Goal: Transaction & Acquisition: Purchase product/service

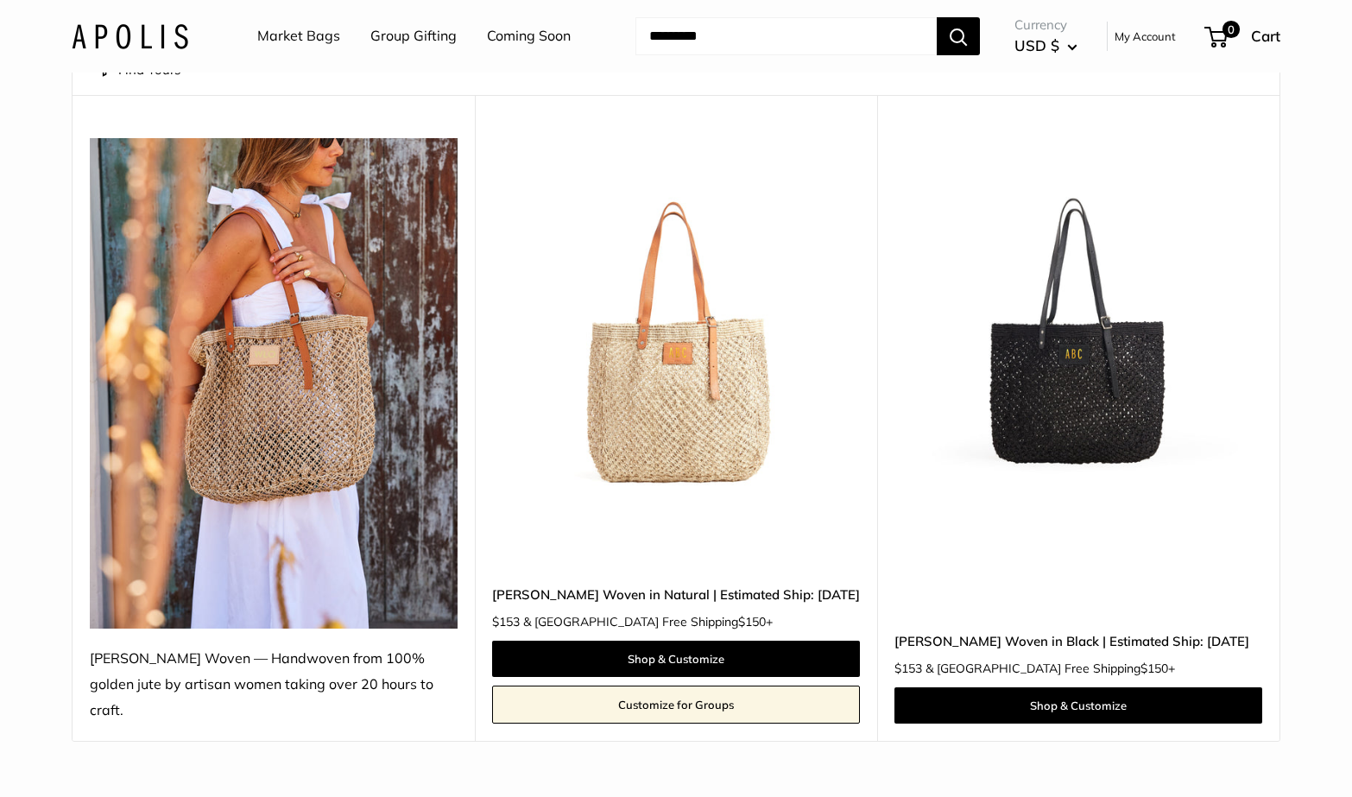
scroll to position [196, 0]
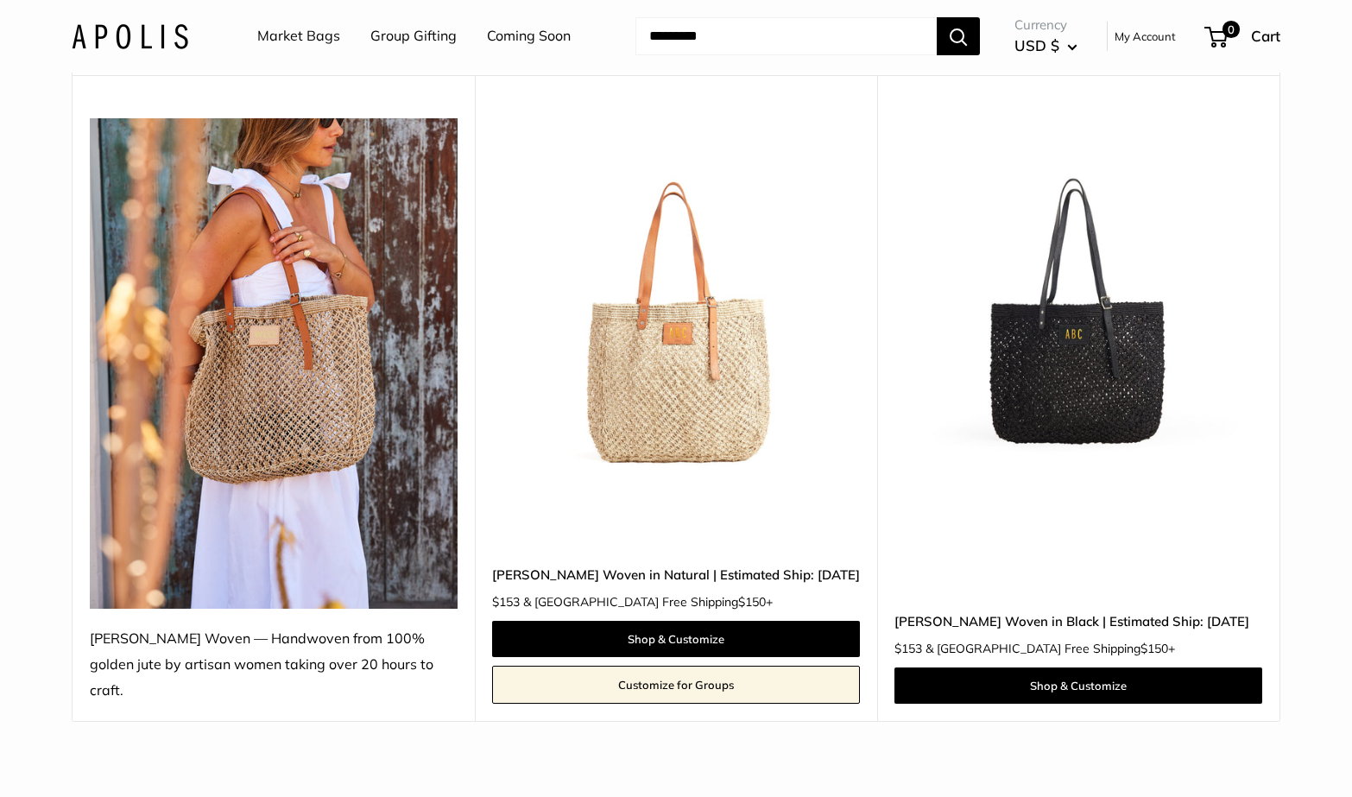
click at [0, 0] on img at bounding box center [0, 0] width 0 height 0
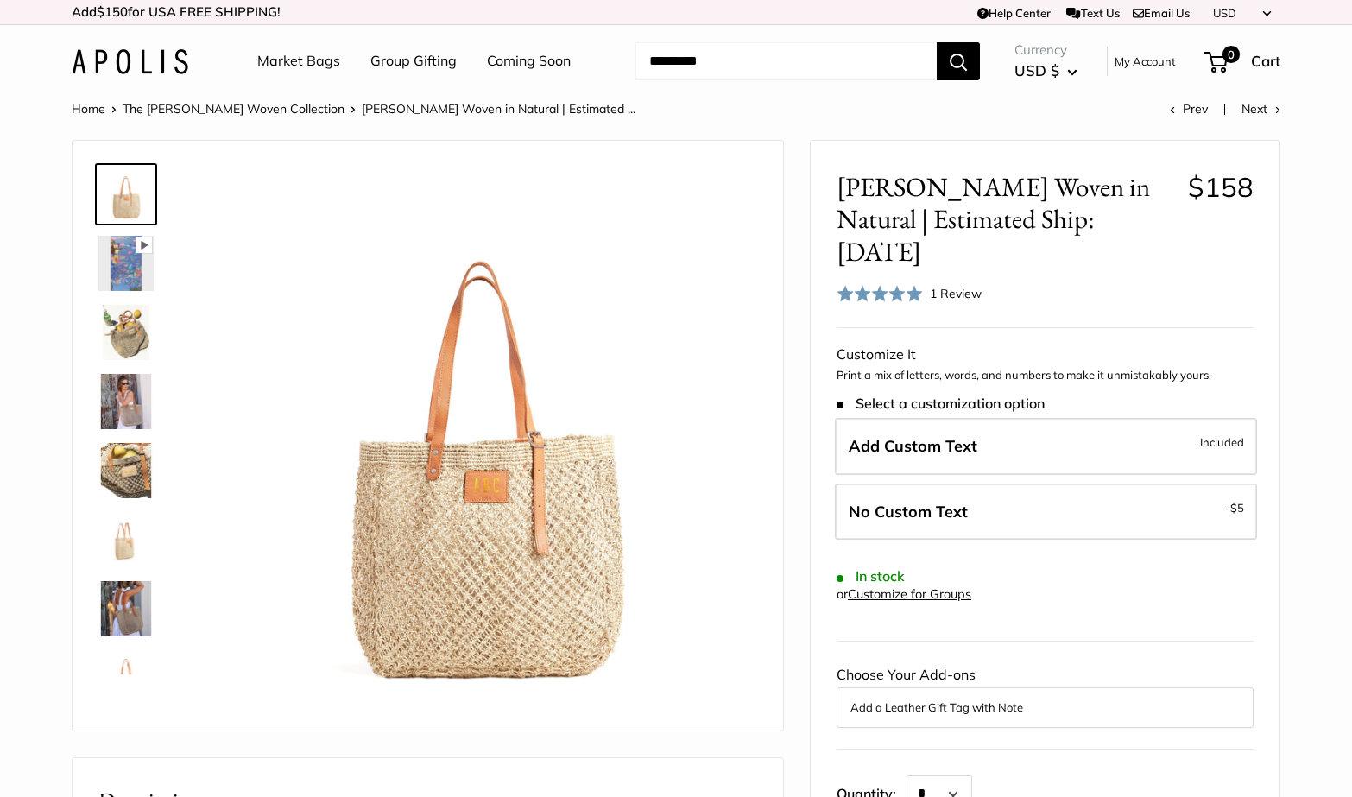
click at [124, 348] on img at bounding box center [125, 332] width 55 height 55
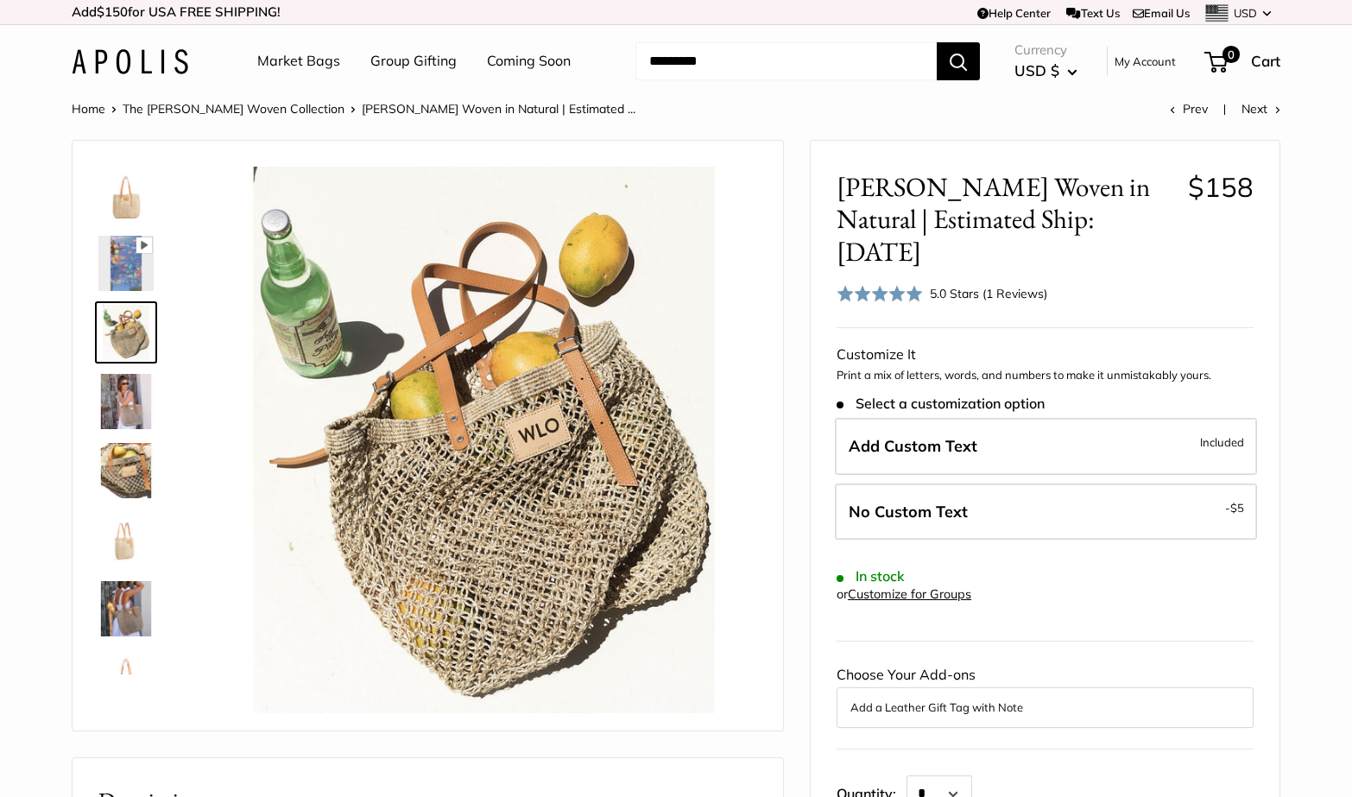
click at [124, 408] on img at bounding box center [125, 401] width 55 height 55
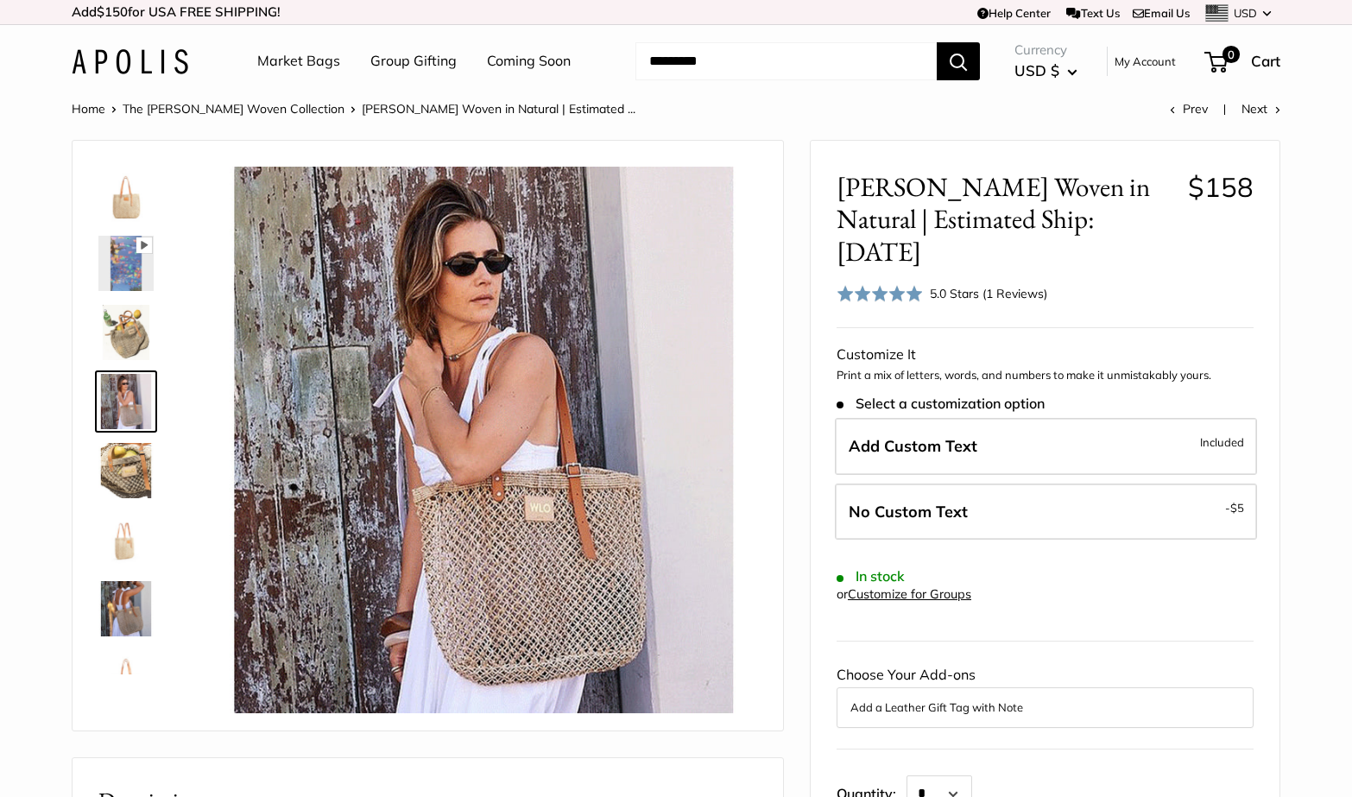
click at [123, 470] on img at bounding box center [125, 470] width 55 height 55
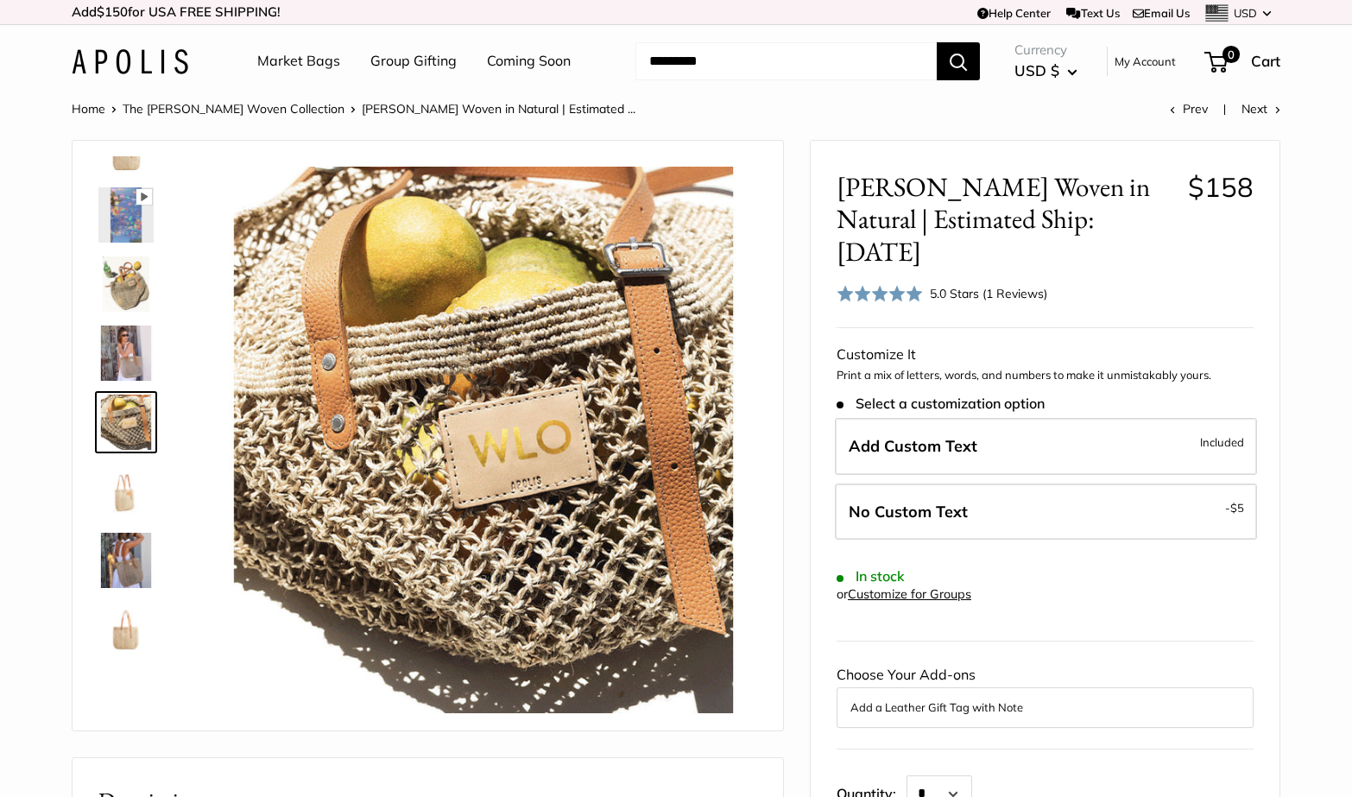
click at [124, 494] on img at bounding box center [125, 491] width 55 height 55
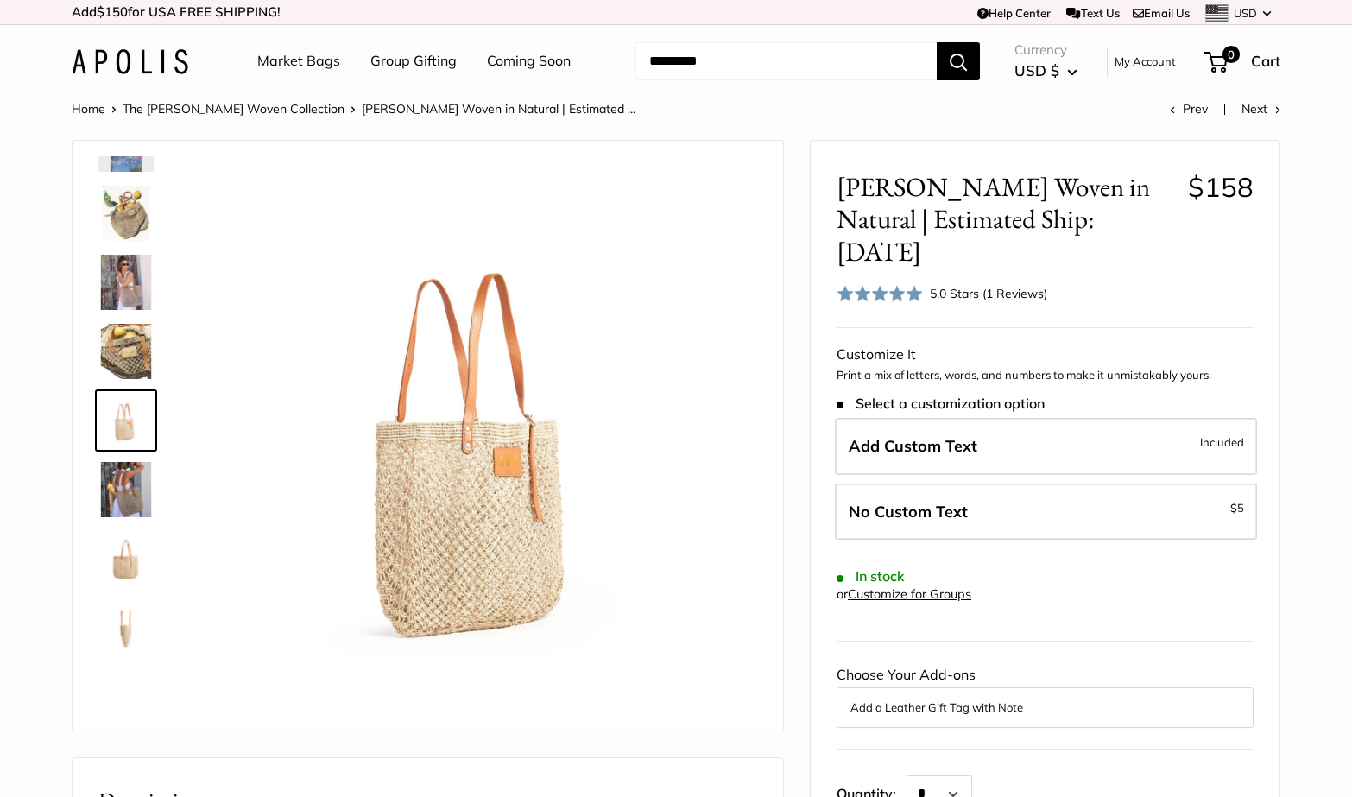
click at [128, 495] on img at bounding box center [125, 489] width 55 height 55
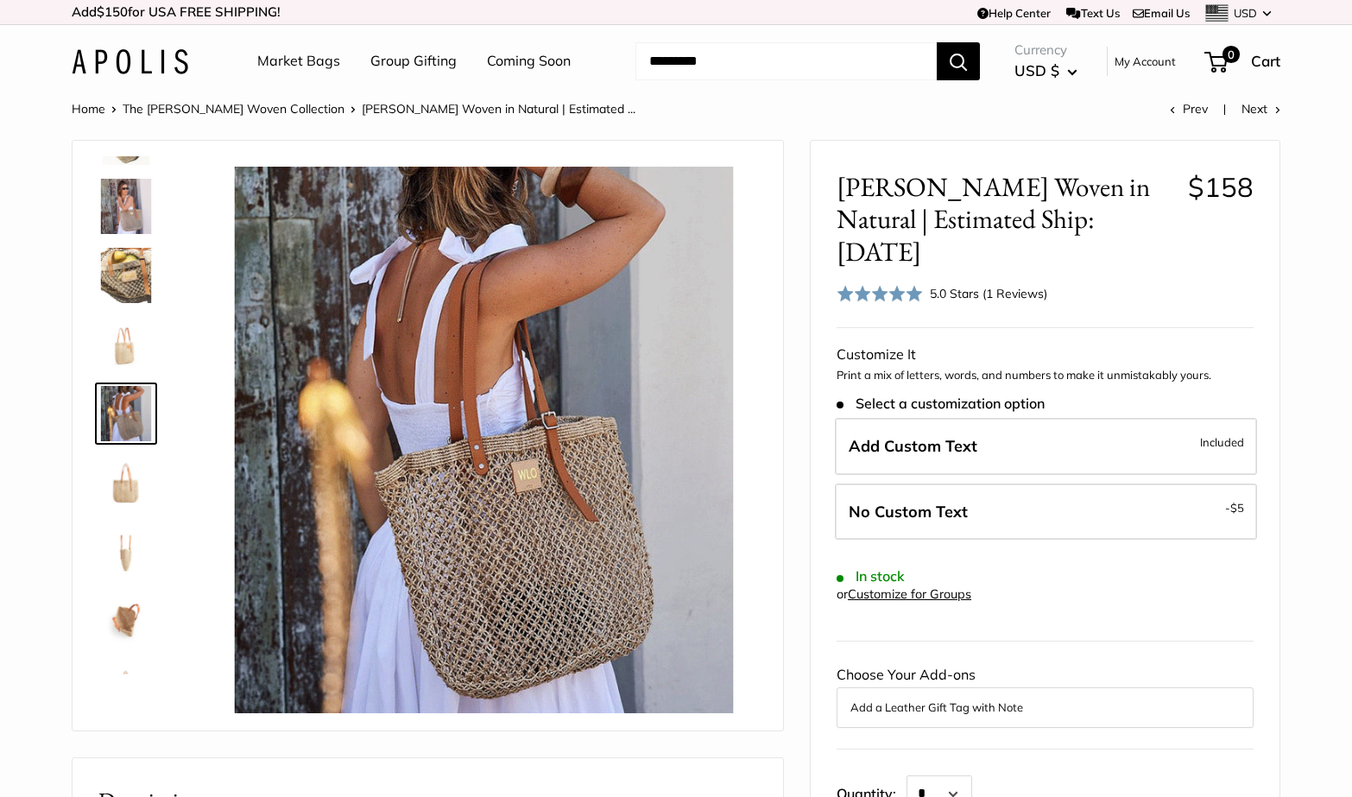
scroll to position [196, 0]
click at [119, 489] on img at bounding box center [125, 481] width 55 height 55
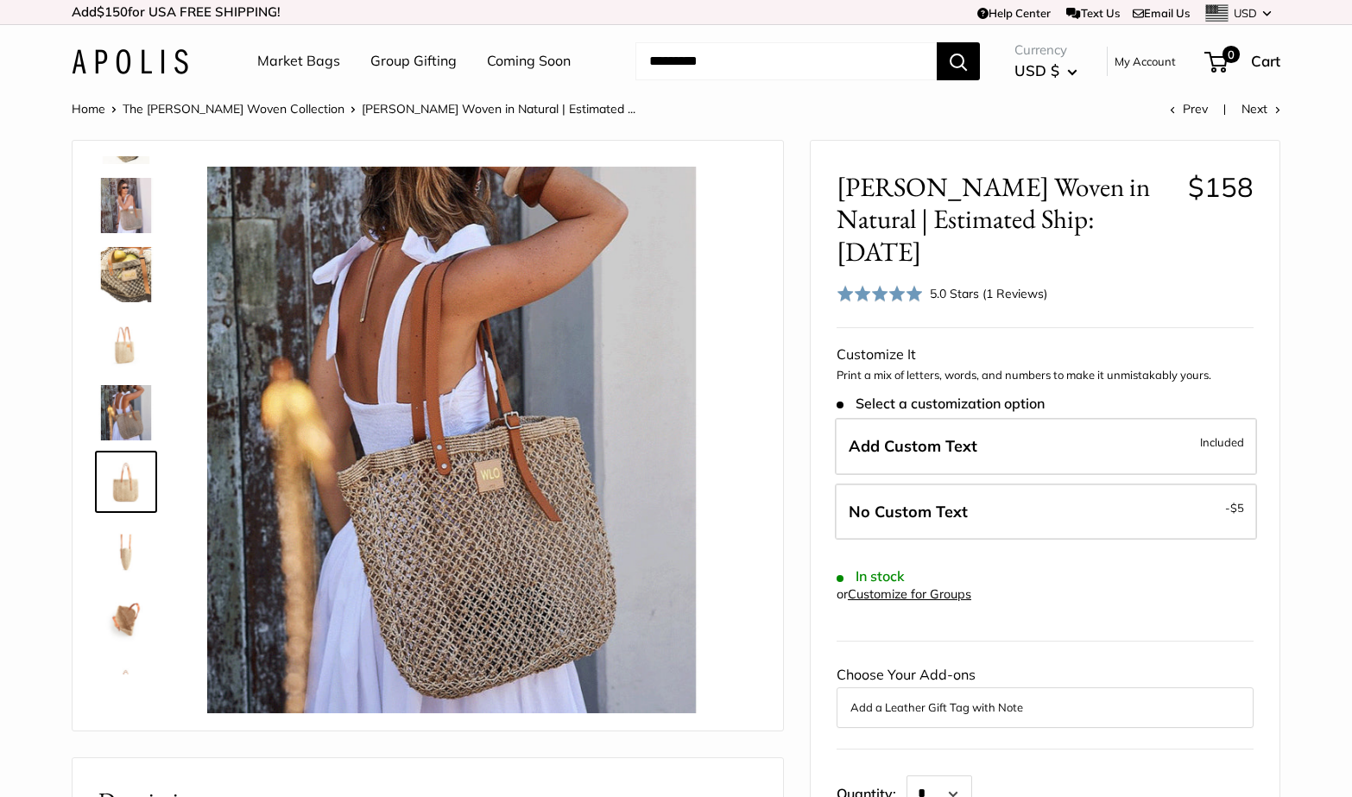
scroll to position [249, 0]
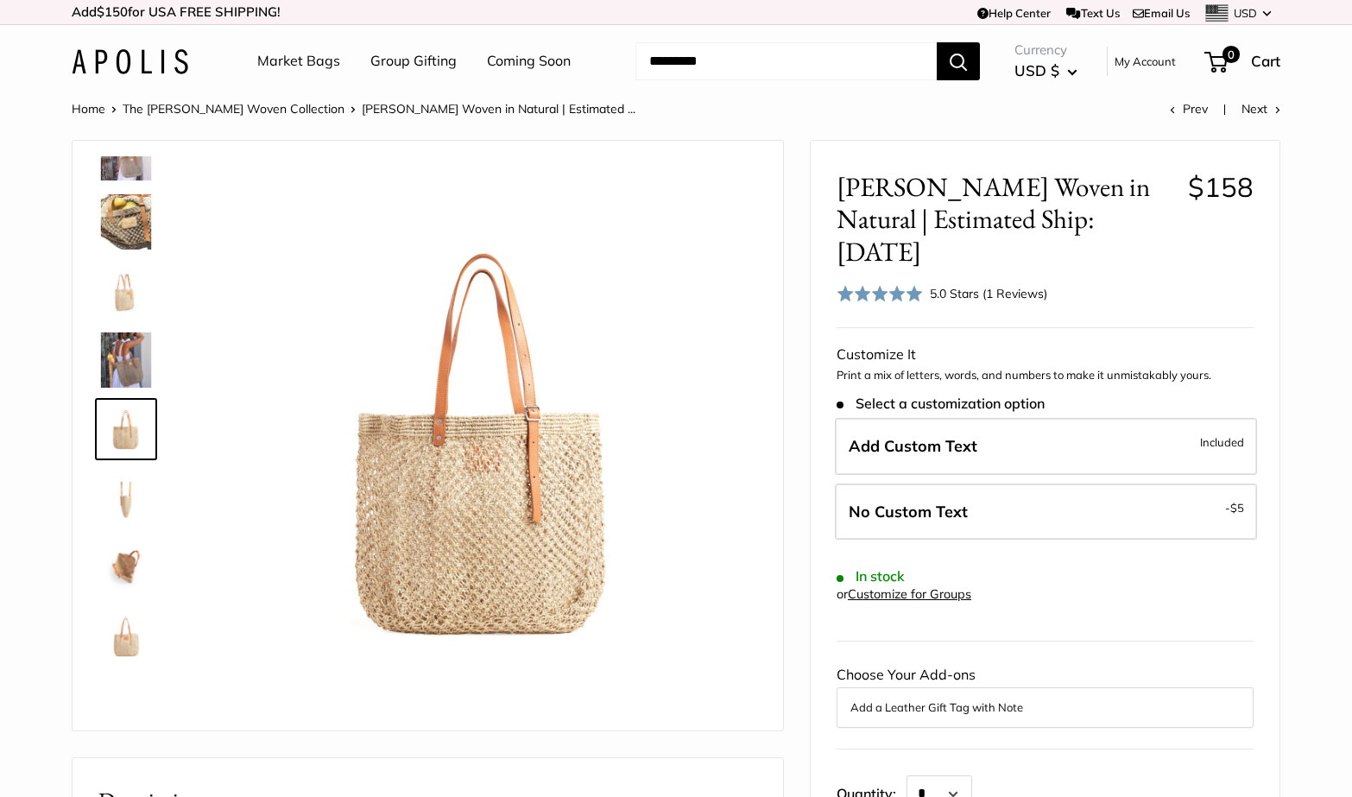
drag, startPoint x: 122, startPoint y: 501, endPoint x: 123, endPoint y: 541, distance: 40.6
click at [122, 501] on img at bounding box center [125, 498] width 55 height 55
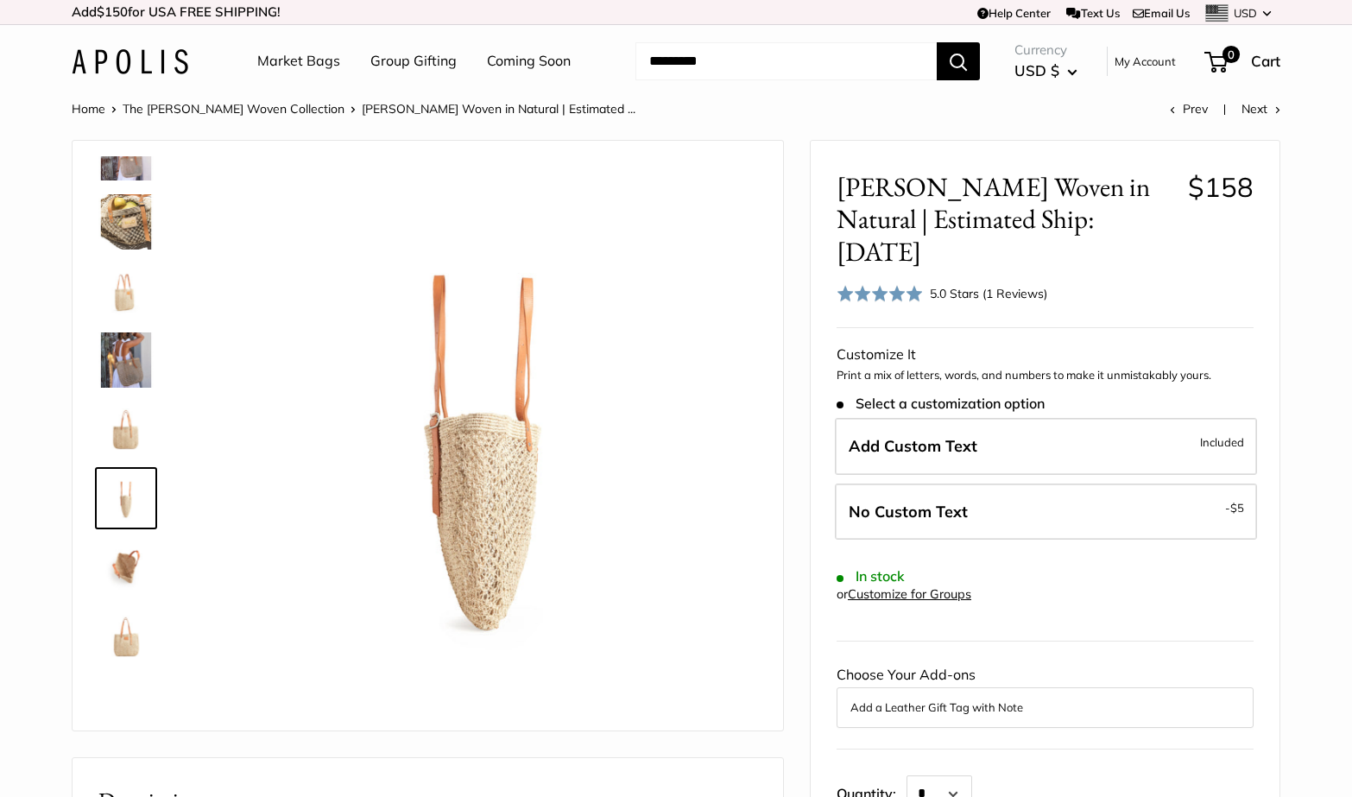
click at [127, 555] on img at bounding box center [125, 567] width 55 height 55
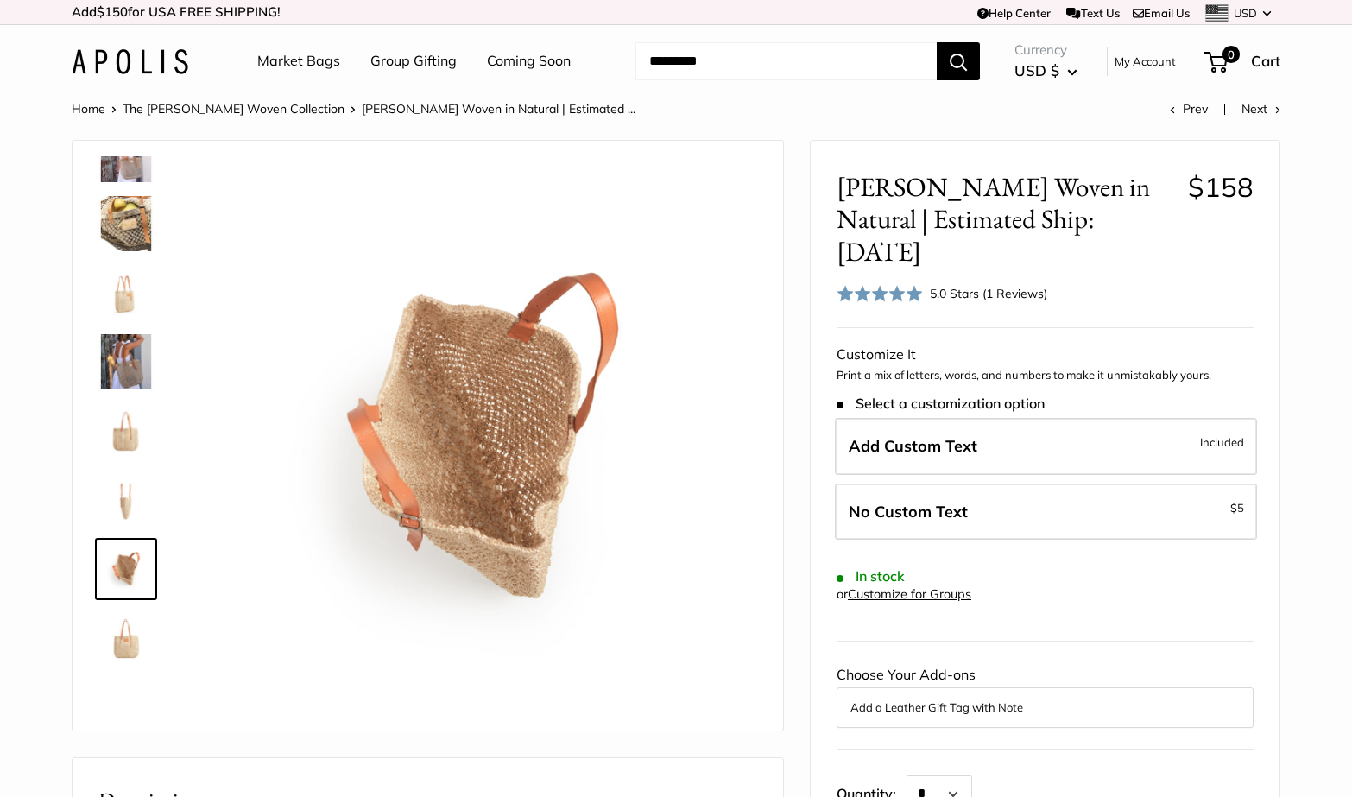
scroll to position [244, 0]
click at [121, 650] on img at bounding box center [125, 640] width 55 height 55
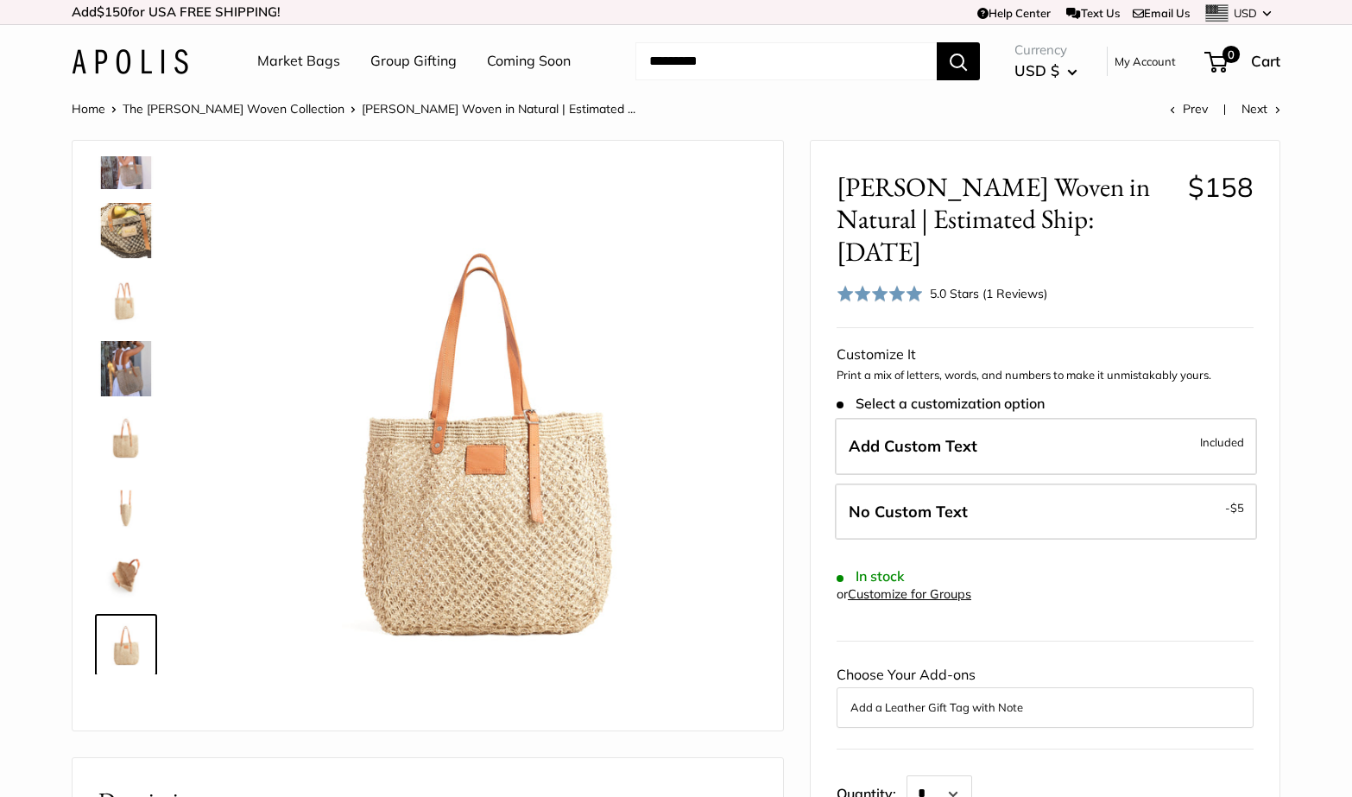
scroll to position [0, 0]
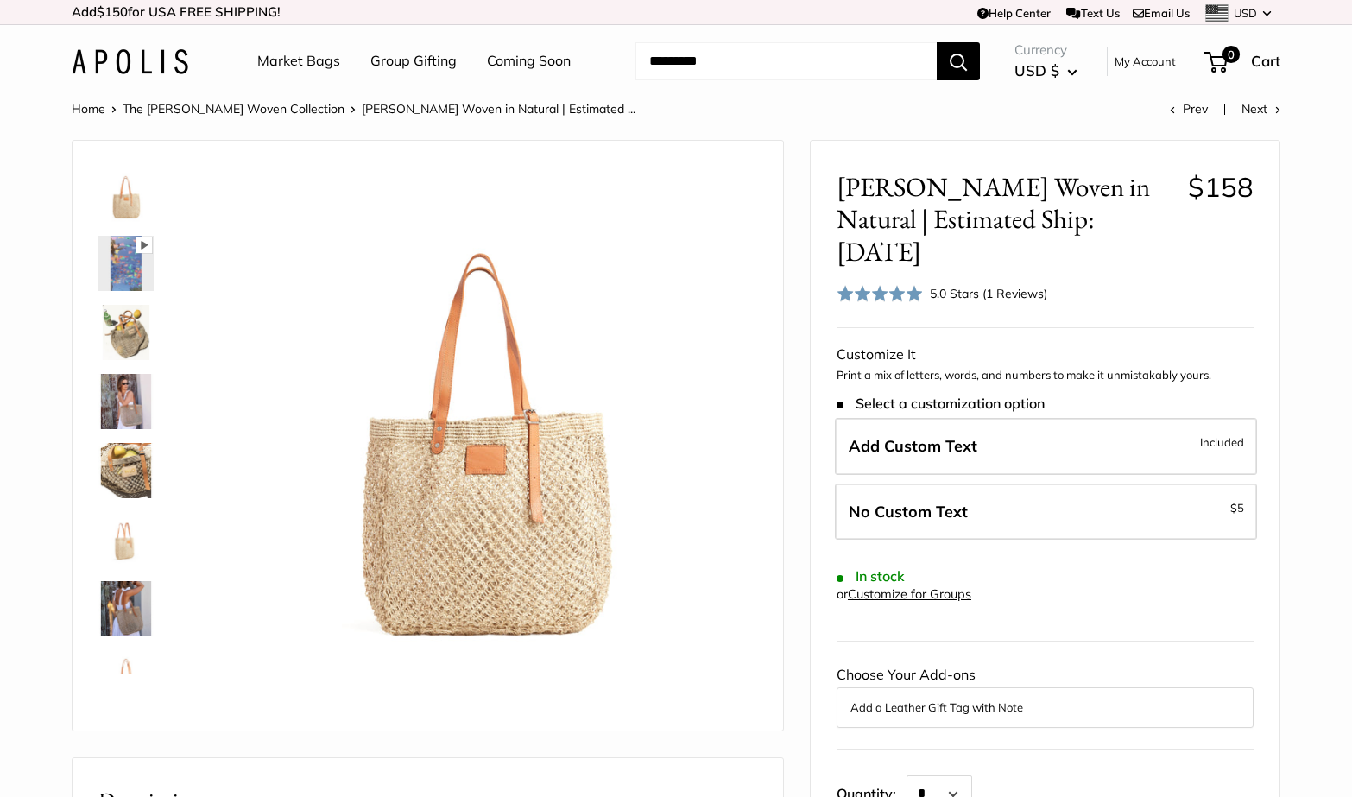
click at [120, 198] on img at bounding box center [125, 194] width 55 height 55
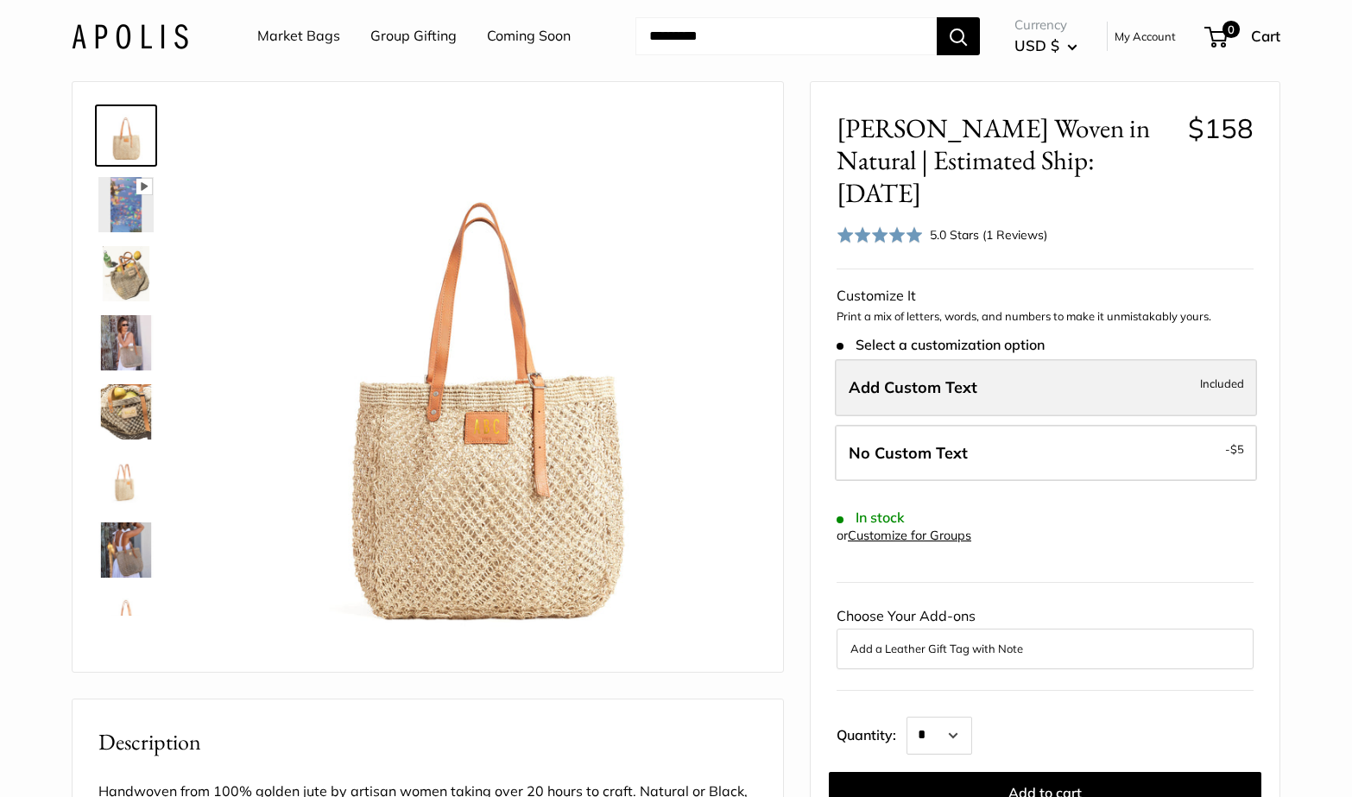
scroll to position [45, 0]
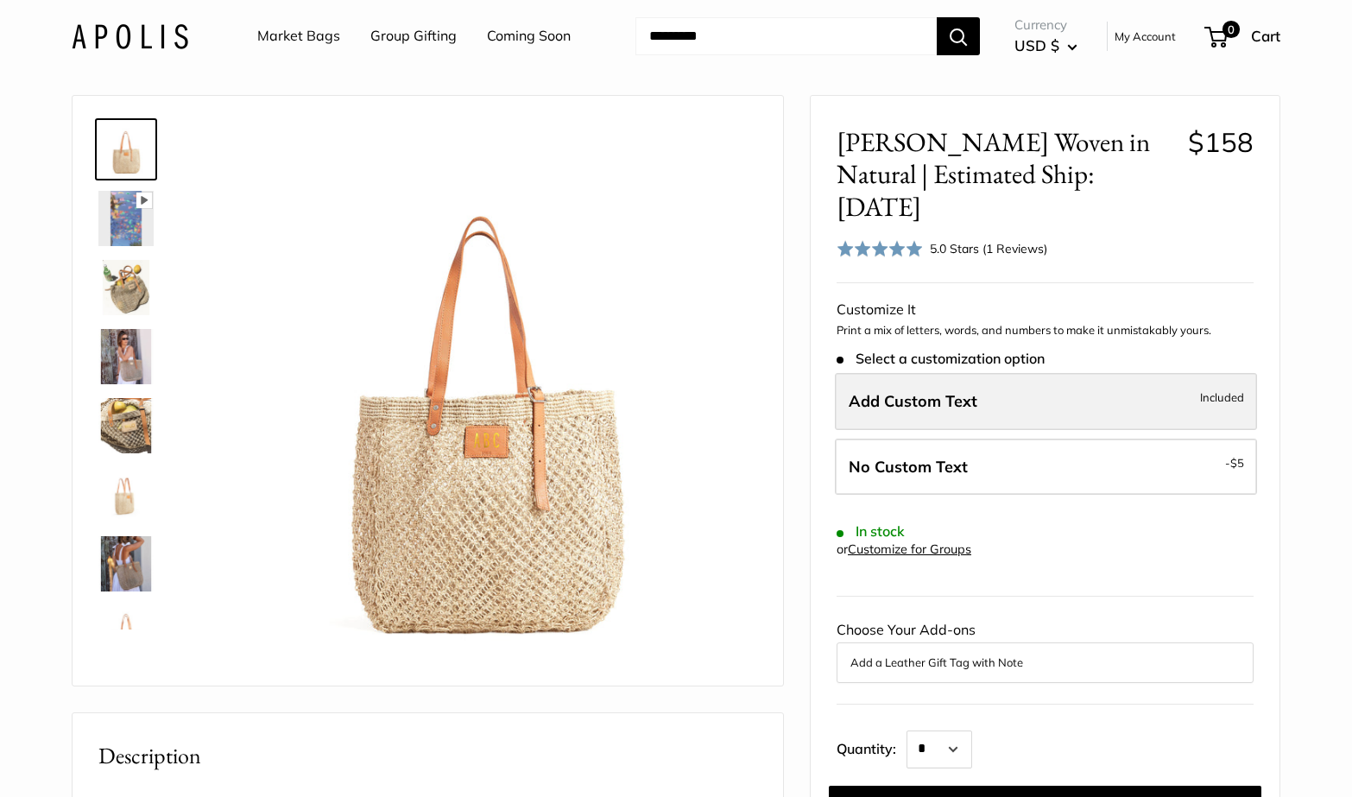
click at [936, 391] on span "Add Custom Text" at bounding box center [913, 401] width 129 height 20
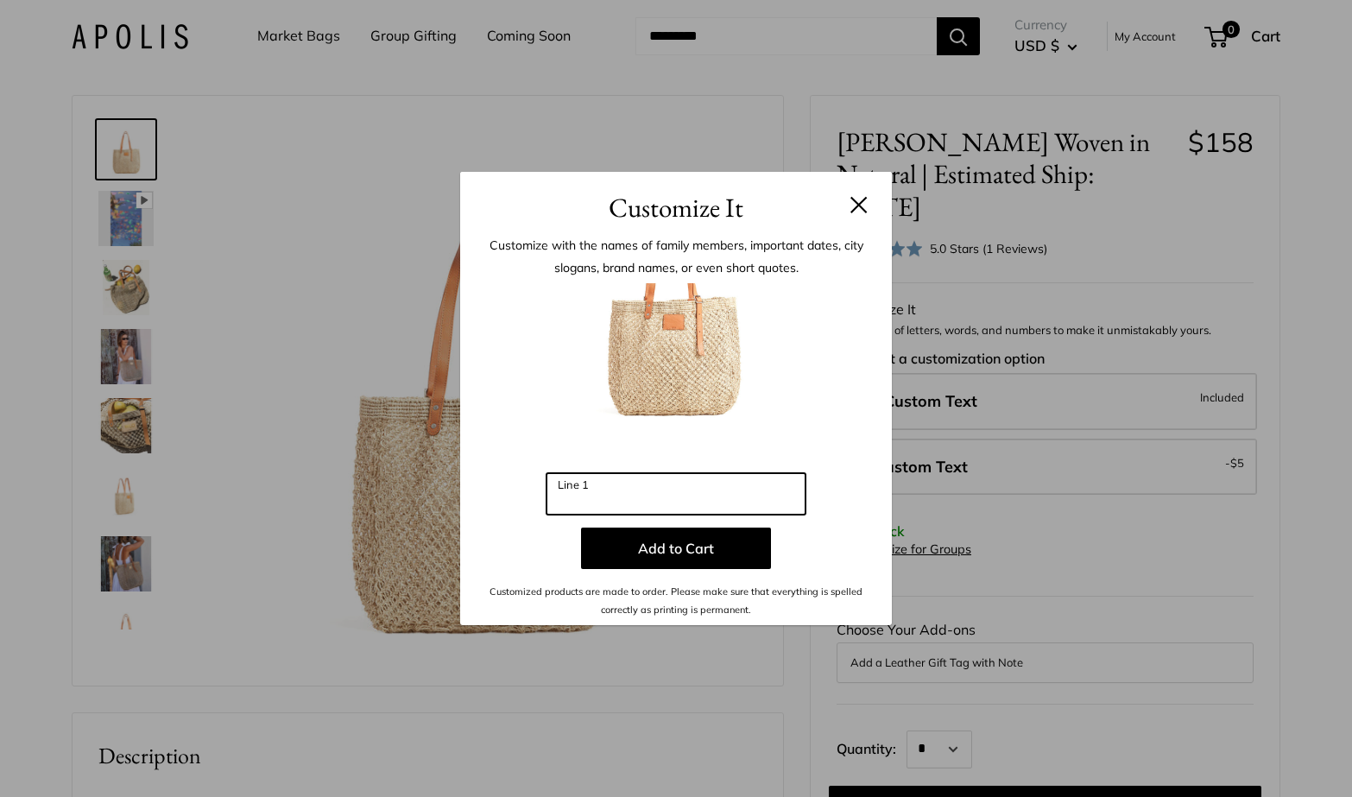
drag, startPoint x: 596, startPoint y: 493, endPoint x: 555, endPoint y: 493, distance: 40.6
click at [555, 493] on input "Line 1" at bounding box center [676, 493] width 259 height 41
type input "***"
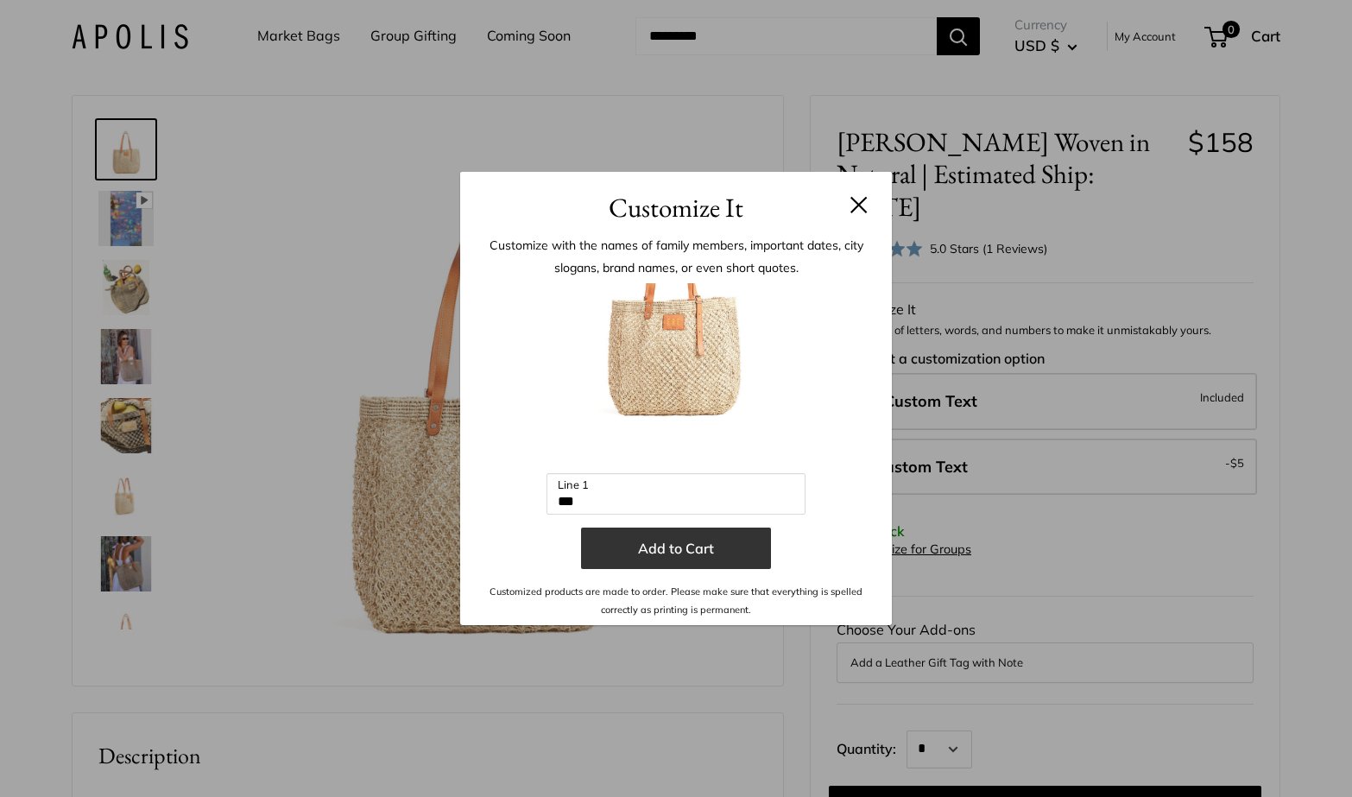
click at [668, 547] on button "Add to Cart" at bounding box center [676, 548] width 190 height 41
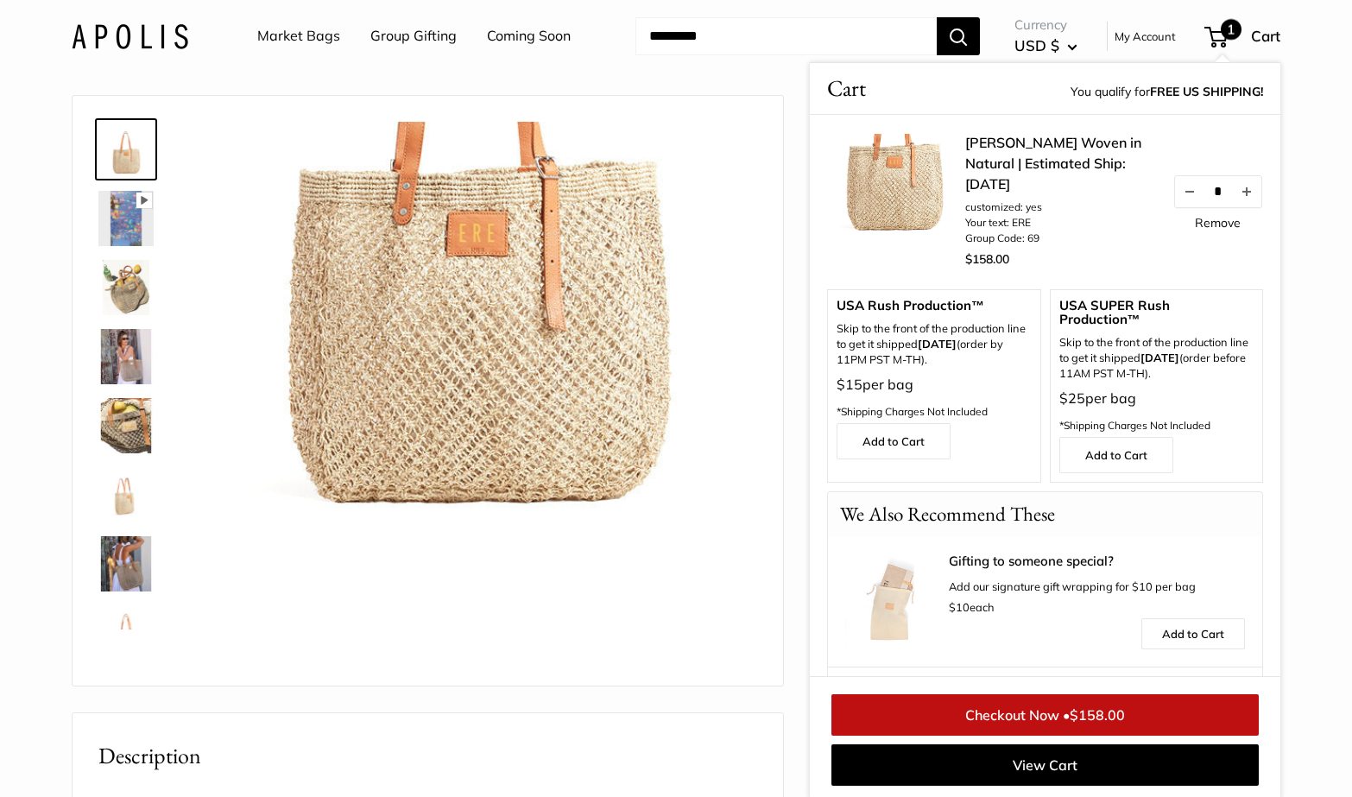
scroll to position [0, 0]
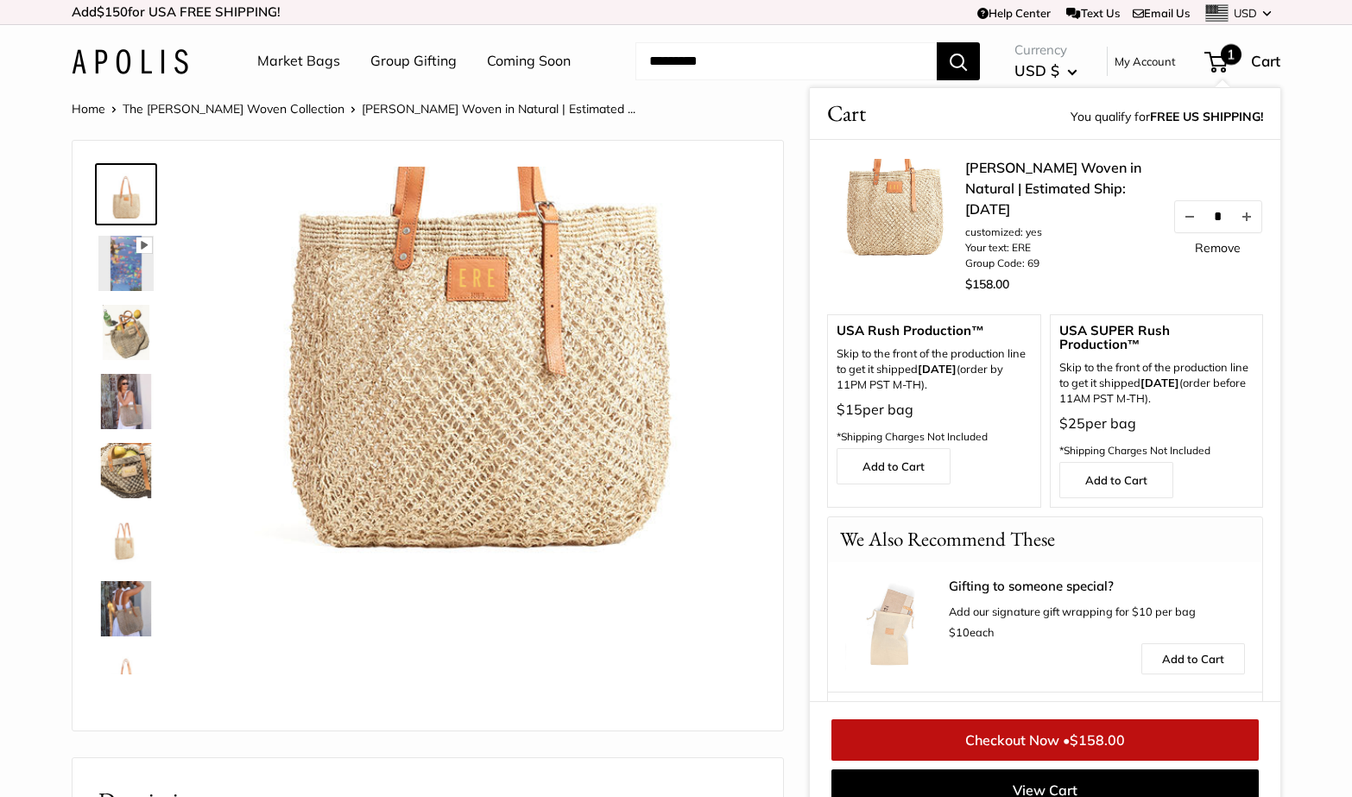
click at [123, 332] on img at bounding box center [125, 332] width 55 height 55
